Goal: Information Seeking & Learning: Understand process/instructions

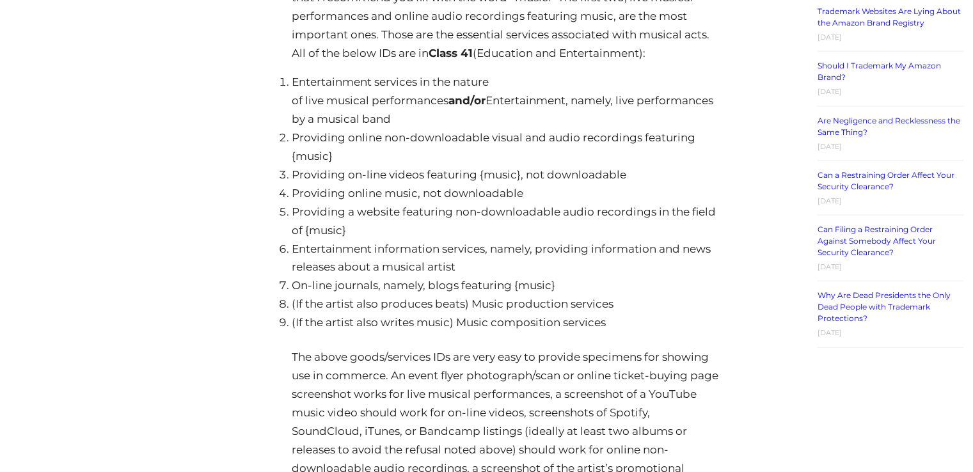
scroll to position [2560, 0]
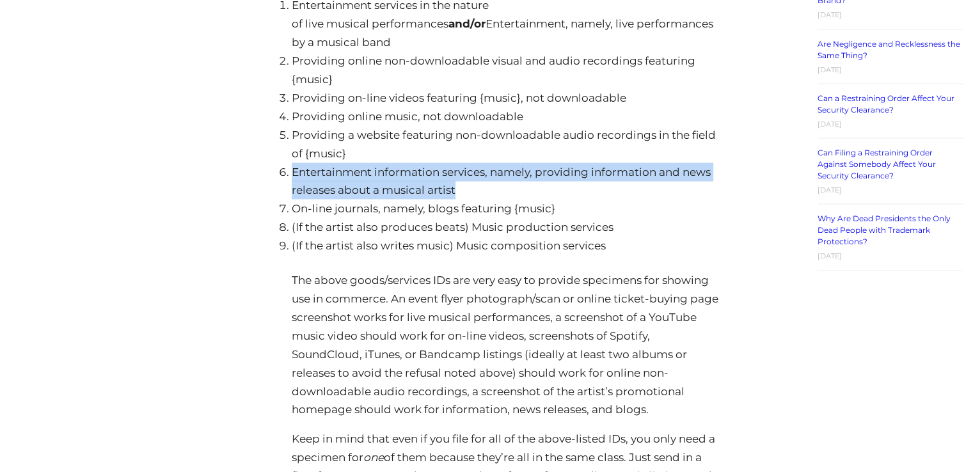
drag, startPoint x: 475, startPoint y: 175, endPoint x: 283, endPoint y: 157, distance: 192.9
click at [292, 163] on li "Entertainment information services, namely, providing information and news rele…" at bounding box center [506, 181] width 428 height 37
copy li "Entertainment information services, namely, providing information and news rele…"
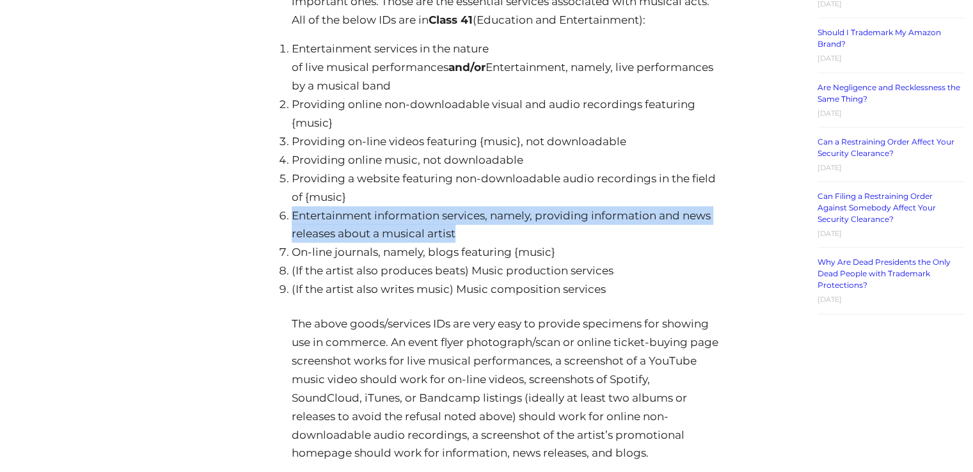
scroll to position [2496, 0]
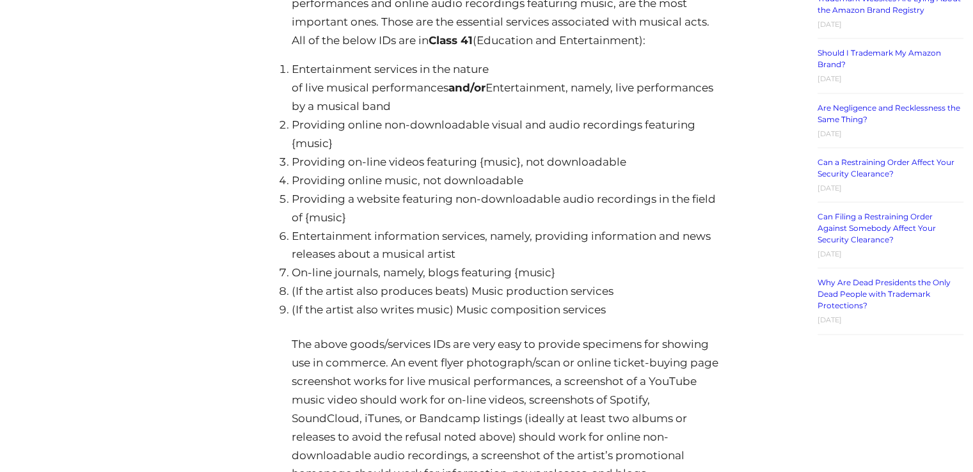
click at [556, 153] on li "Providing on-line videos featuring {music}, not downloadable" at bounding box center [506, 162] width 428 height 19
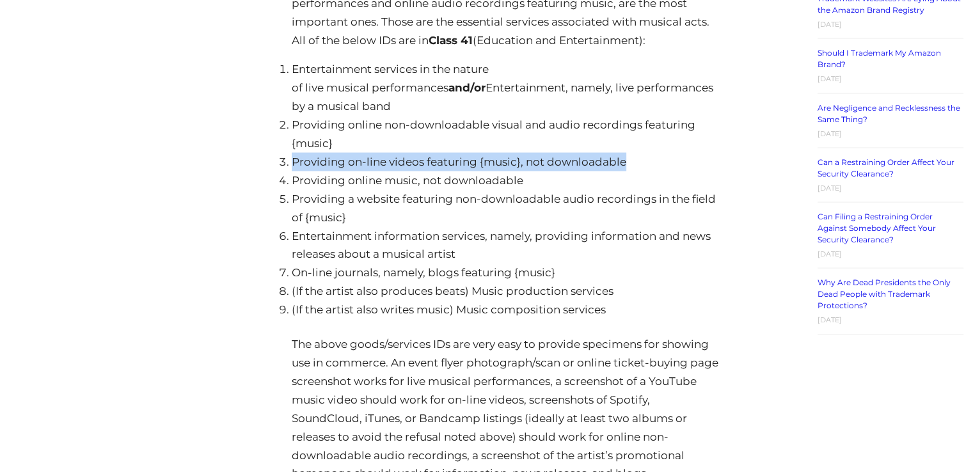
drag, startPoint x: 641, startPoint y: 143, endPoint x: 284, endPoint y: 145, distance: 356.5
click at [292, 153] on li "Providing on-line videos featuring {music}, not downloadable" at bounding box center [506, 162] width 428 height 19
copy li "Providing on-line videos featuring {music}, not downloadable"
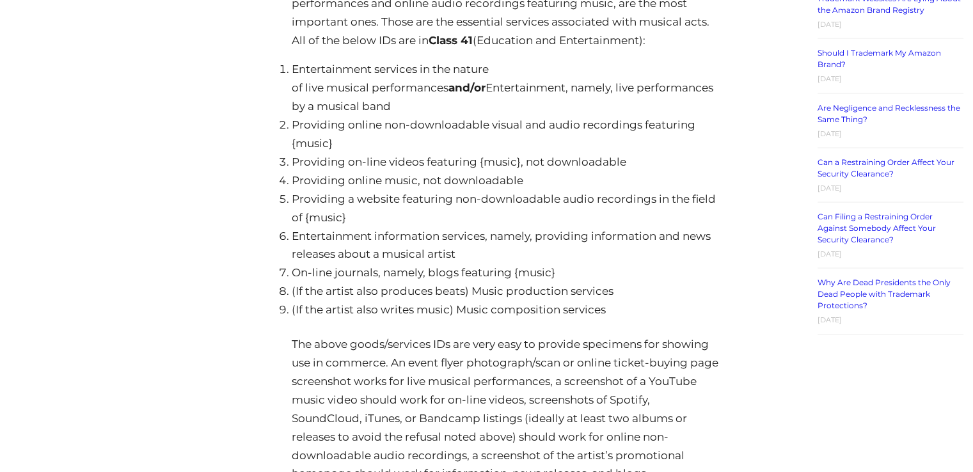
click at [507, 172] on li "Providing online music, not downloadable" at bounding box center [506, 181] width 428 height 19
drag, startPoint x: 531, startPoint y: 164, endPoint x: 291, endPoint y: 167, distance: 240.0
click at [292, 172] on li "Providing online music, not downloadable" at bounding box center [506, 181] width 428 height 19
copy li "Providing online music, not downloadable"
